Goal: Transaction & Acquisition: Purchase product/service

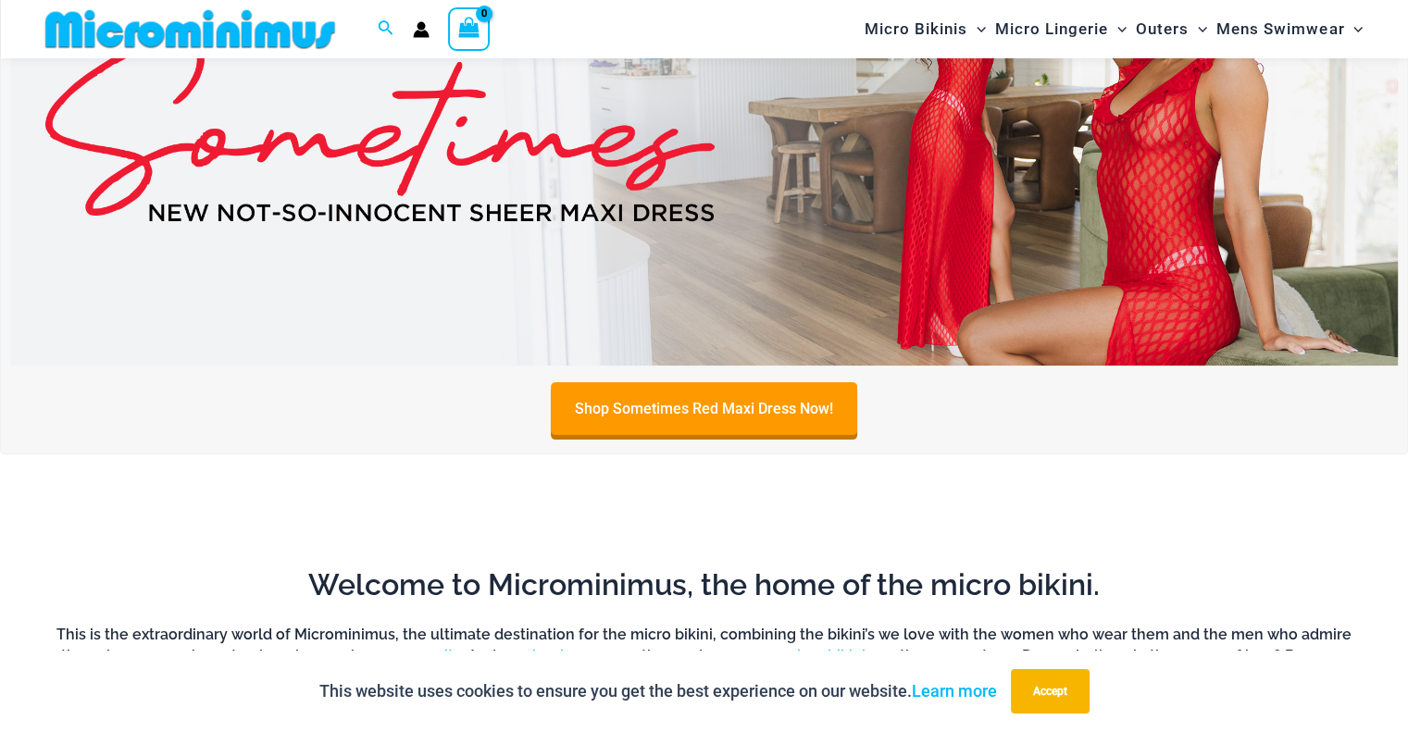
scroll to position [75, 0]
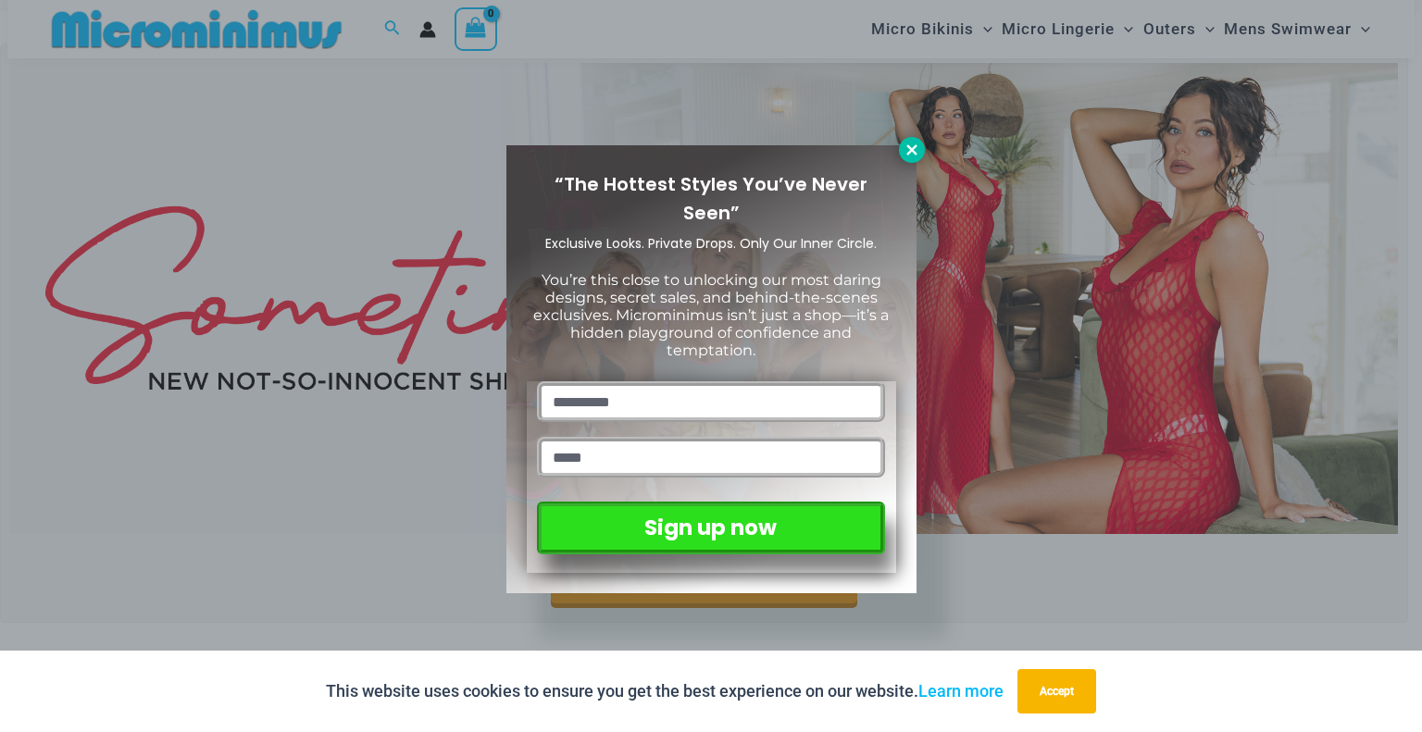
click at [908, 151] on icon at bounding box center [912, 150] width 17 height 17
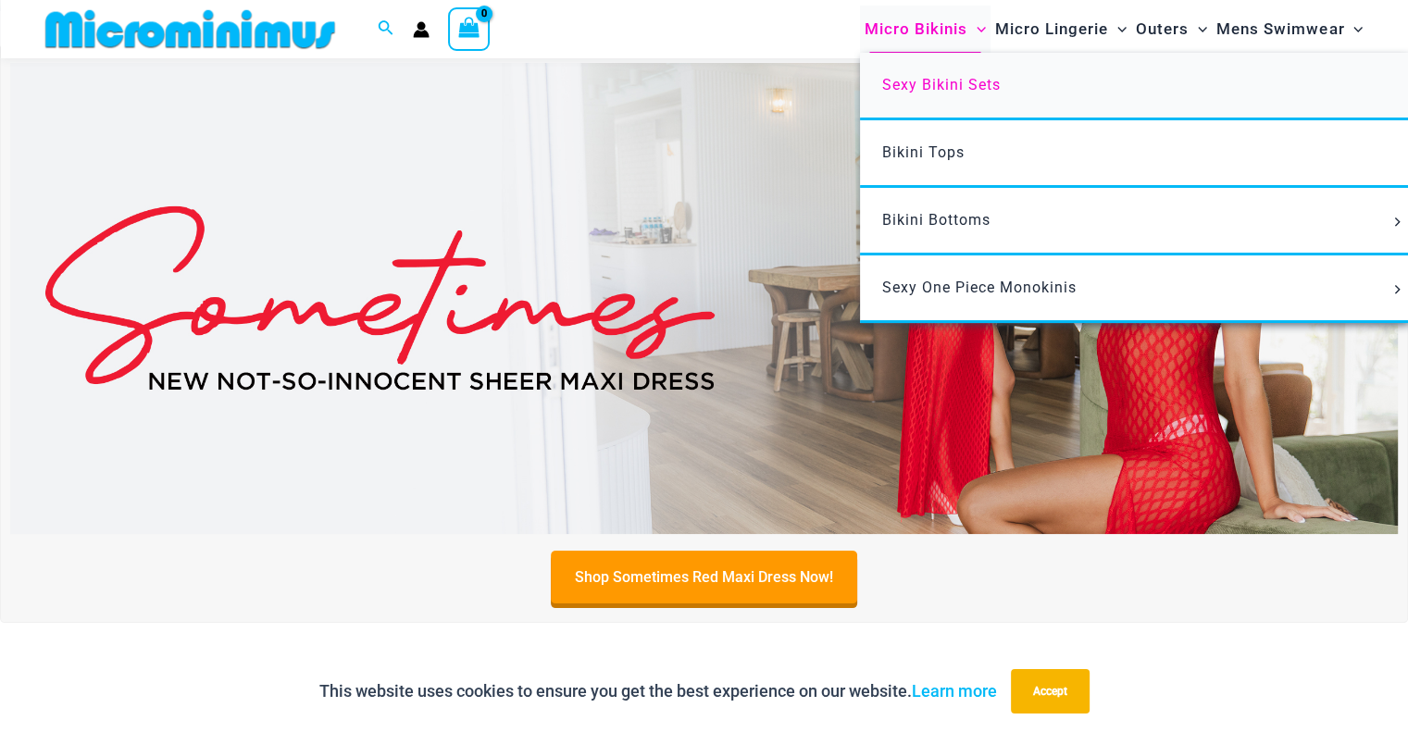
click at [930, 91] on span "Sexy Bikini Sets" at bounding box center [942, 85] width 119 height 18
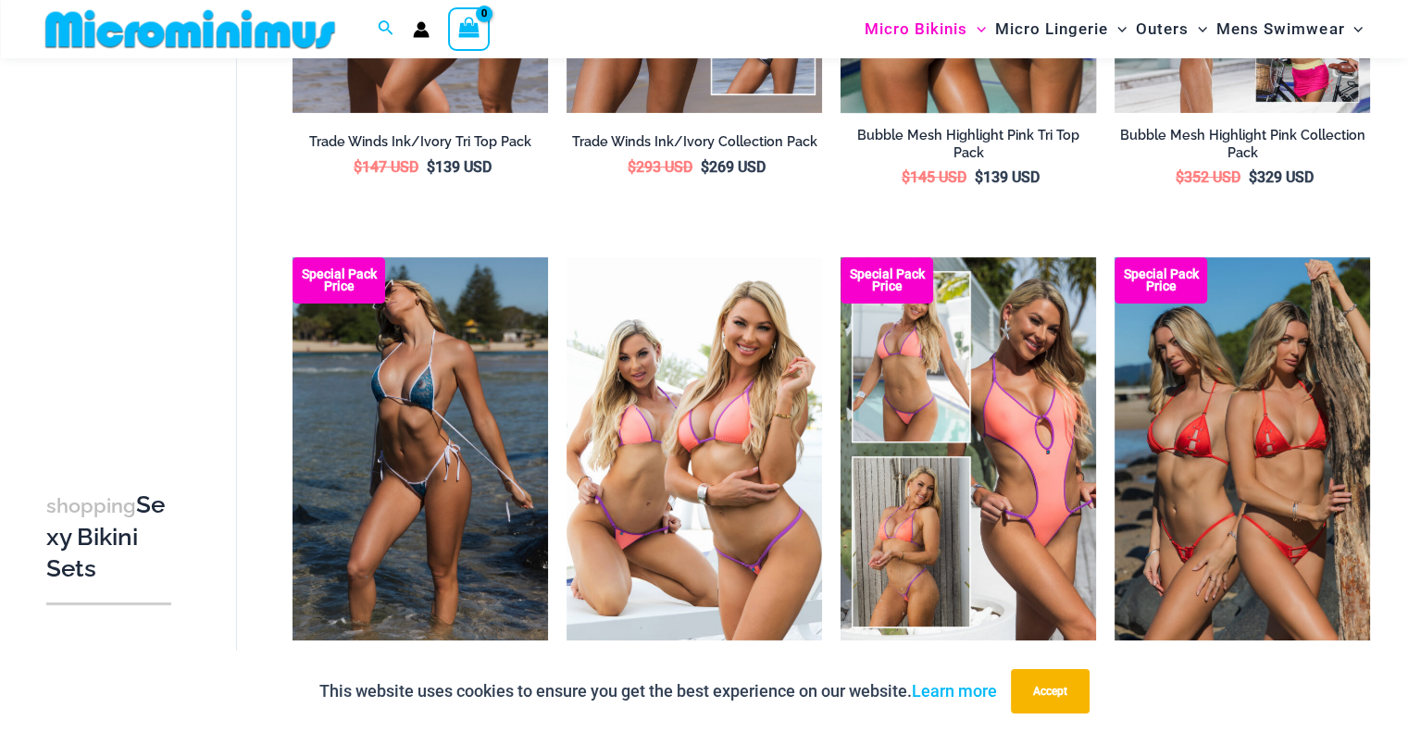
scroll to position [632, 0]
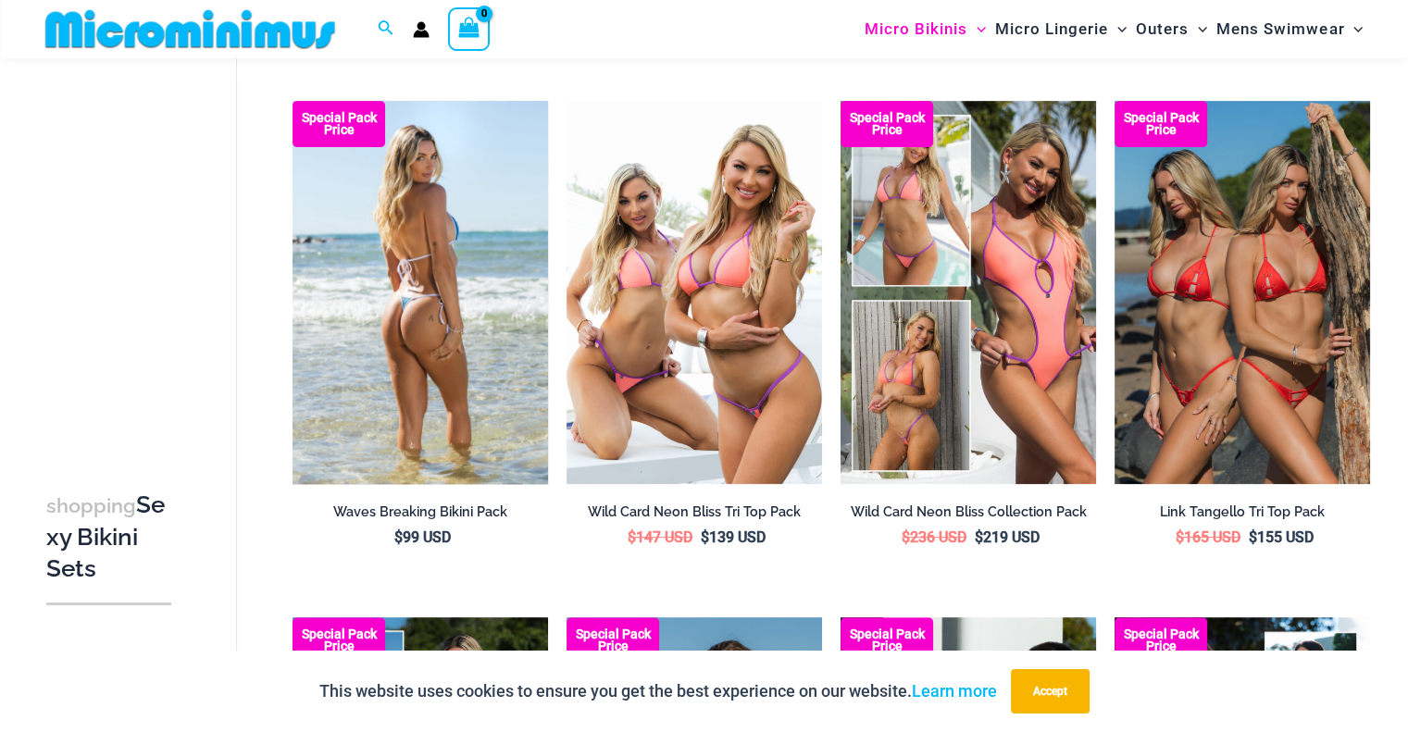
click at [420, 252] on img at bounding box center [421, 292] width 256 height 383
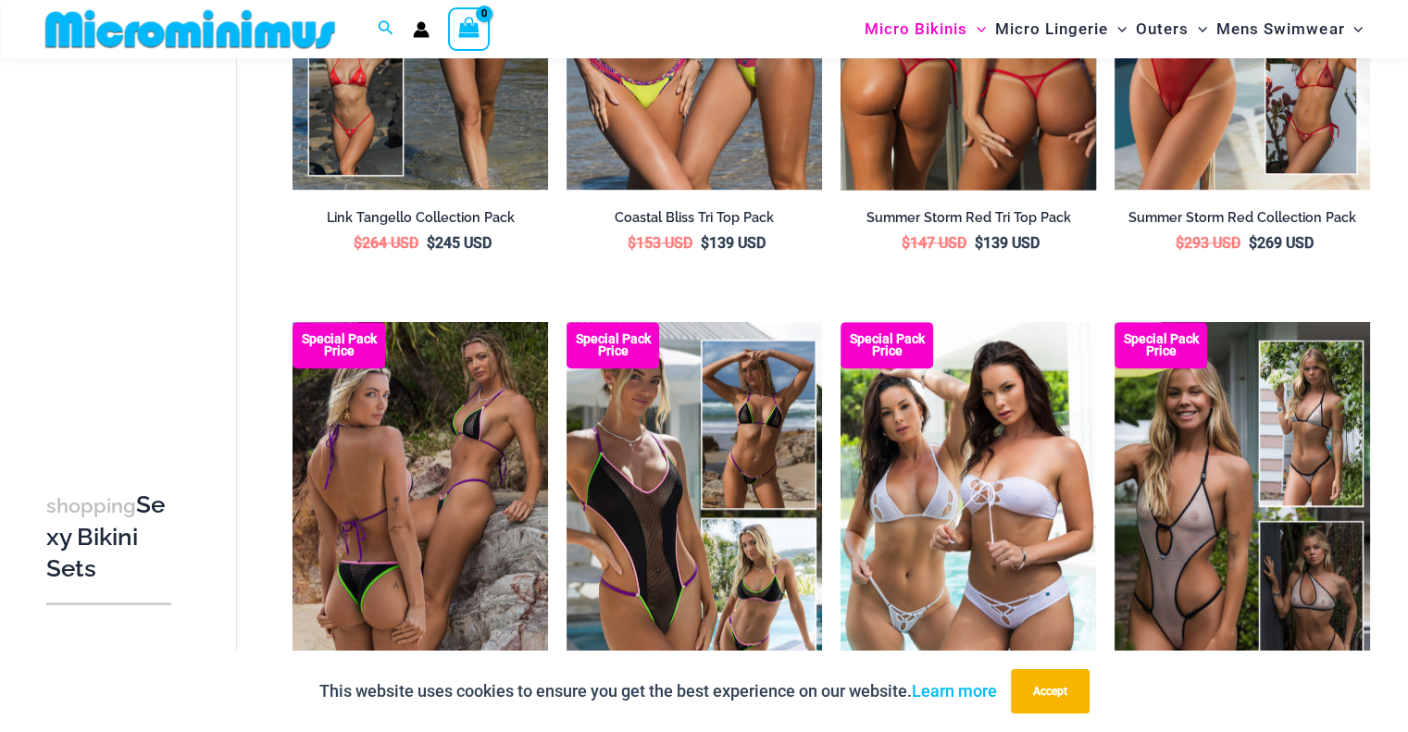
scroll to position [1743, 0]
